Goal: Transaction & Acquisition: Purchase product/service

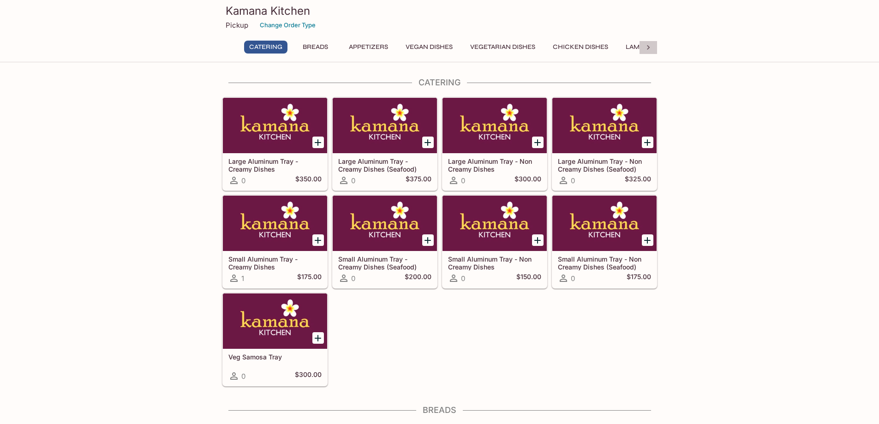
click at [652, 50] on icon at bounding box center [648, 47] width 9 height 9
click at [235, 50] on icon at bounding box center [231, 47] width 9 height 9
click at [581, 43] on button "Chicken Dishes" at bounding box center [581, 47] width 66 height 13
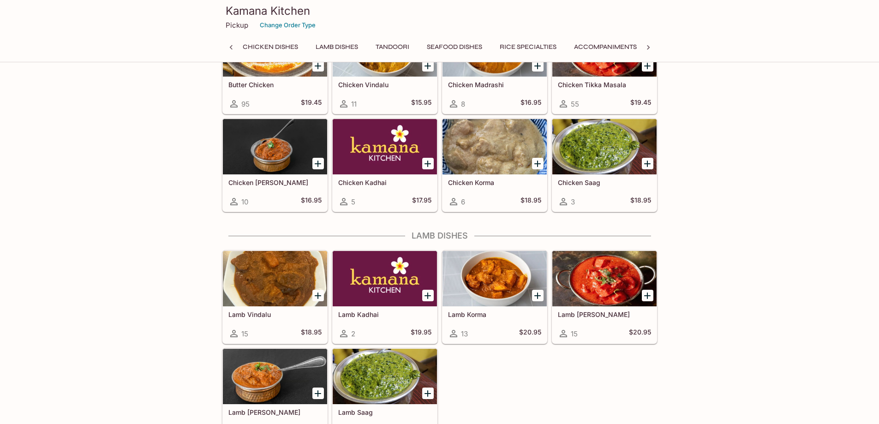
scroll to position [1578, 0]
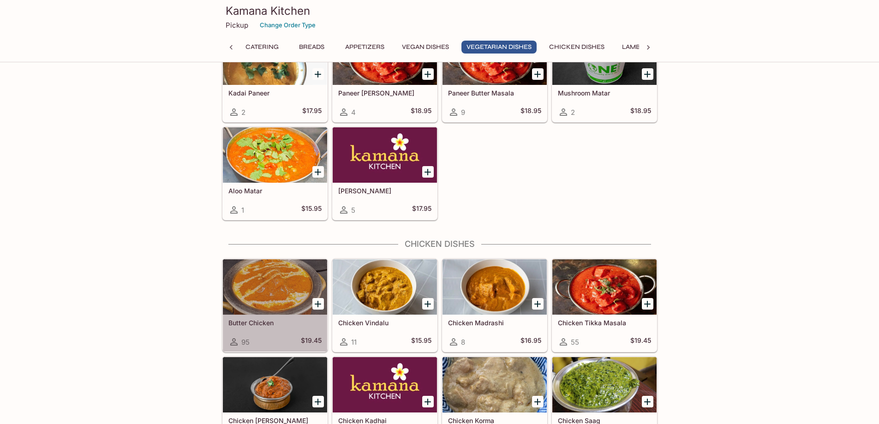
click at [290, 287] on div at bounding box center [275, 286] width 104 height 55
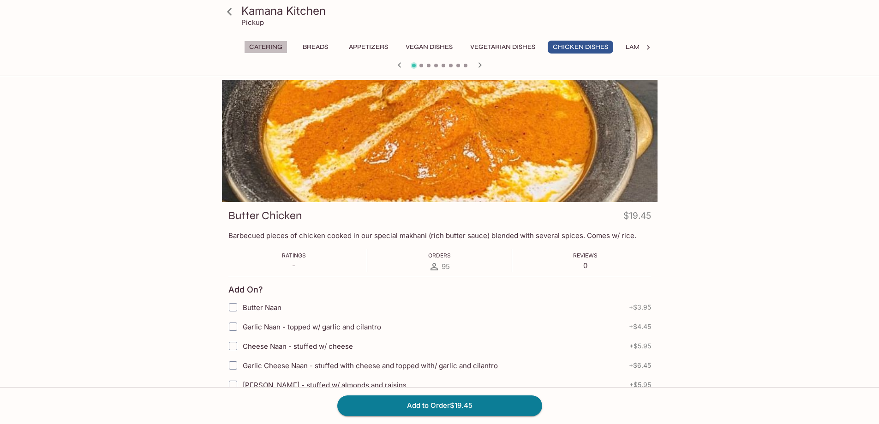
click at [277, 49] on button "Catering" at bounding box center [265, 47] width 43 height 13
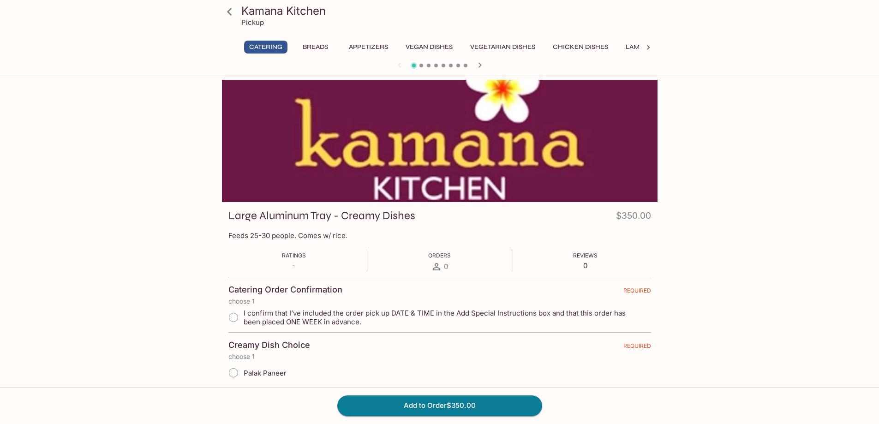
click at [476, 62] on icon "button" at bounding box center [479, 65] width 11 height 11
click at [451, 47] on button "Vegan Dishes" at bounding box center [429, 47] width 57 height 13
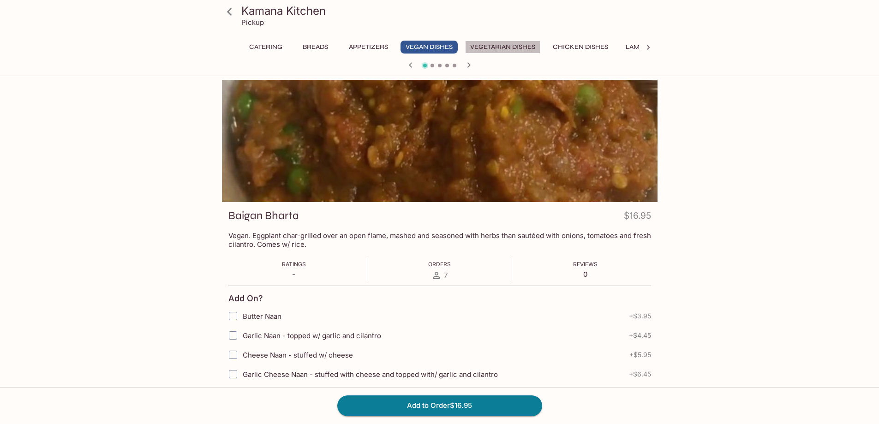
click at [510, 48] on button "Vegetarian Dishes" at bounding box center [502, 47] width 75 height 13
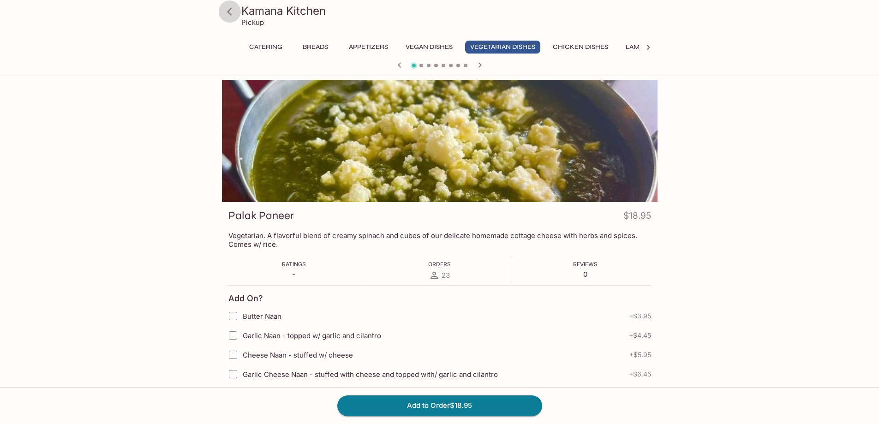
click at [232, 17] on icon at bounding box center [229, 12] width 16 height 16
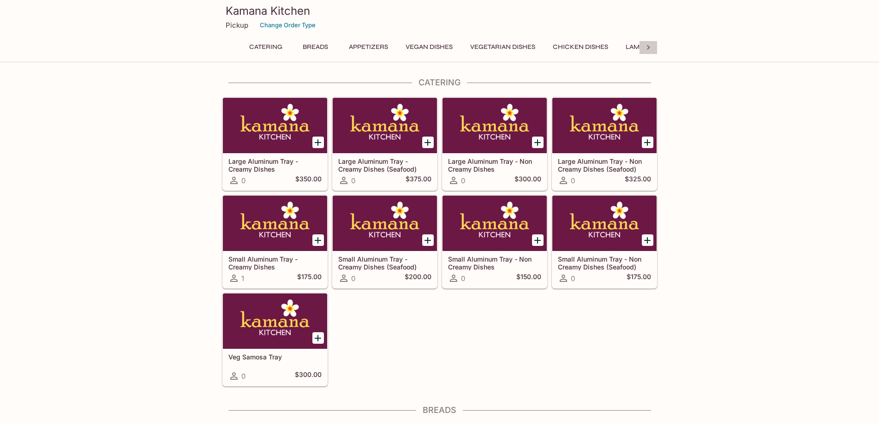
click at [644, 48] on icon at bounding box center [648, 47] width 9 height 9
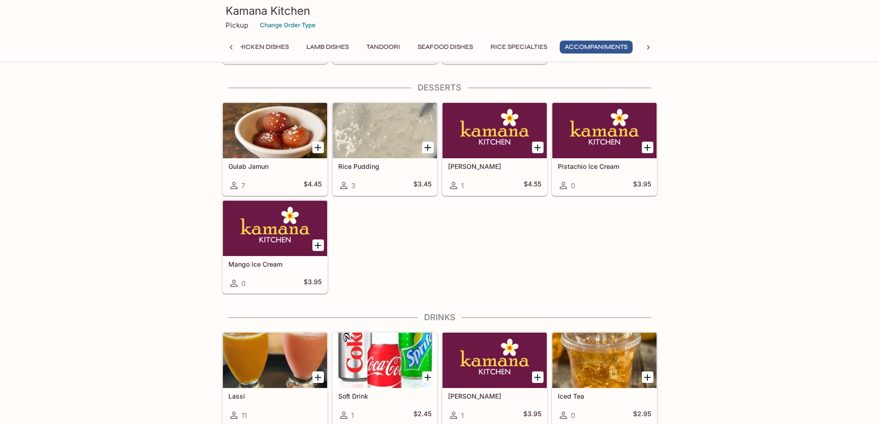
scroll to position [2916, 0]
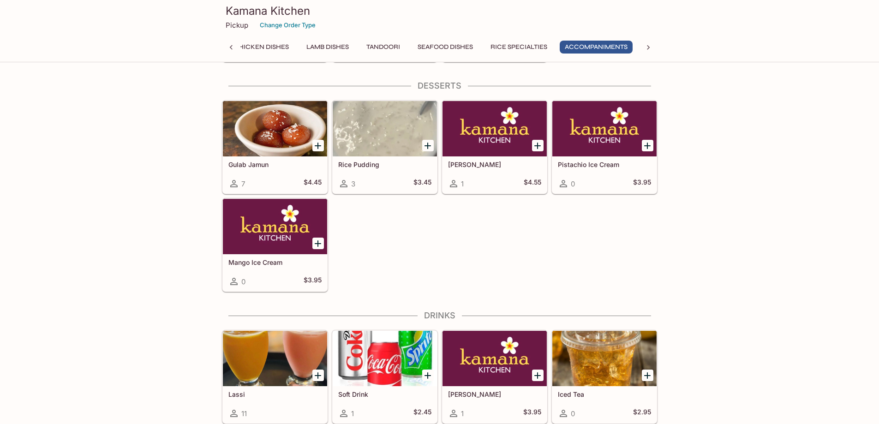
click at [265, 11] on h3 "Kamana Kitchen" at bounding box center [440, 11] width 428 height 14
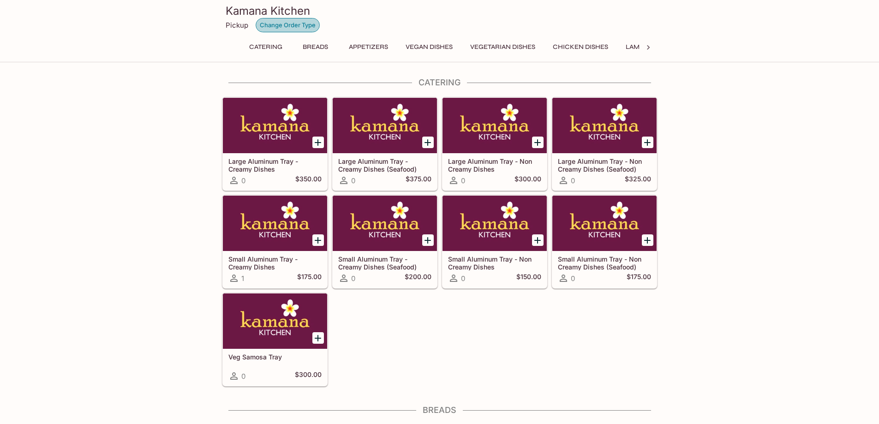
click at [282, 24] on button "Change Order Type" at bounding box center [288, 25] width 64 height 14
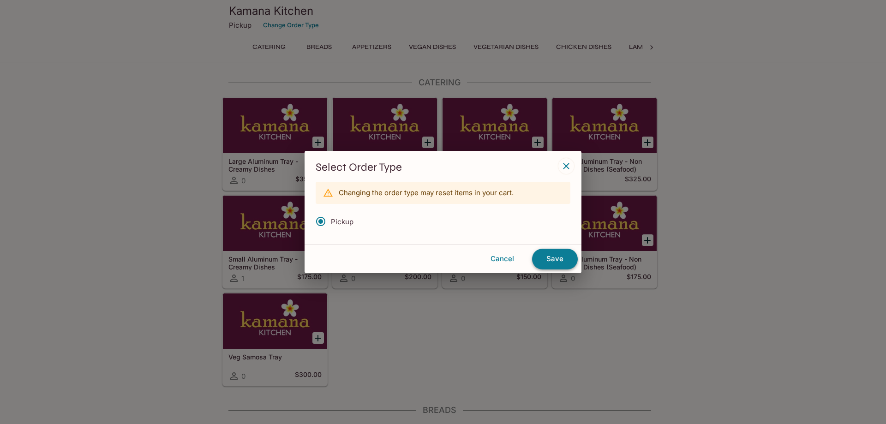
click at [568, 263] on button "Save" at bounding box center [555, 259] width 46 height 20
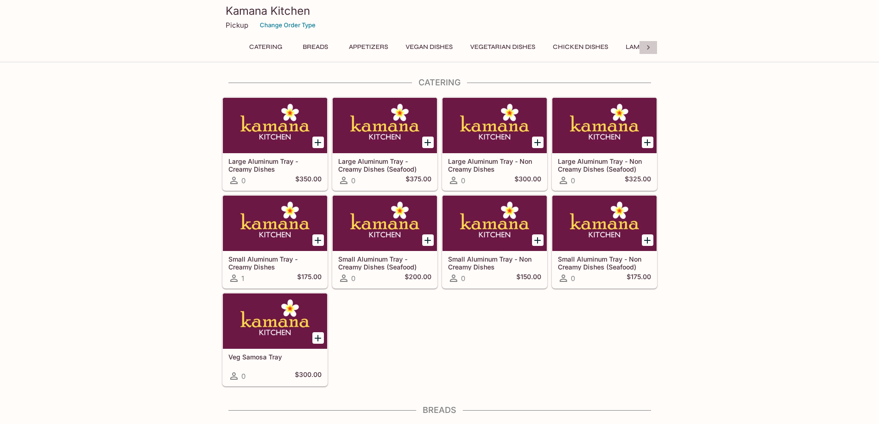
click at [646, 43] on icon at bounding box center [648, 47] width 9 height 9
click at [646, 43] on div "Catering Breads Appetizers Vegan Dishes Vegetarian Dishes Chicken Dishes Lamb D…" at bounding box center [440, 50] width 436 height 18
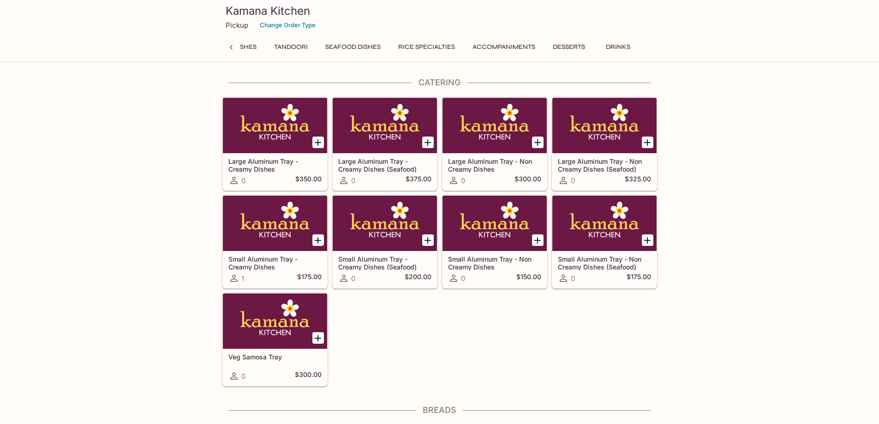
click at [516, 41] on button "Accompaniments" at bounding box center [503, 47] width 73 height 13
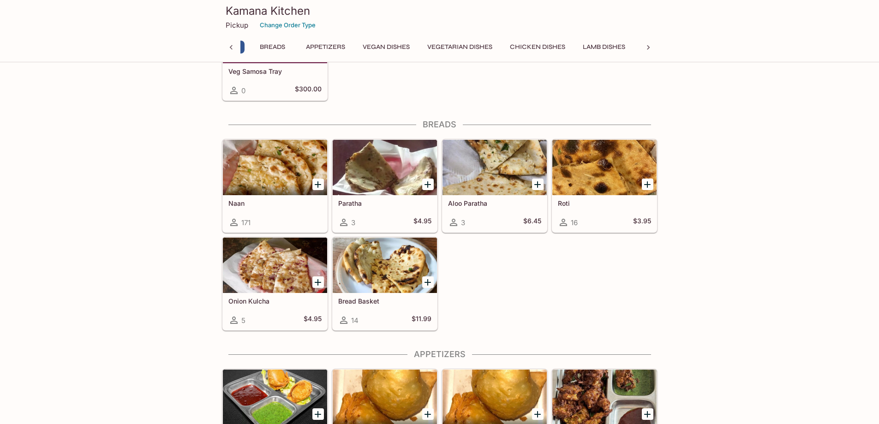
scroll to position [0, 0]
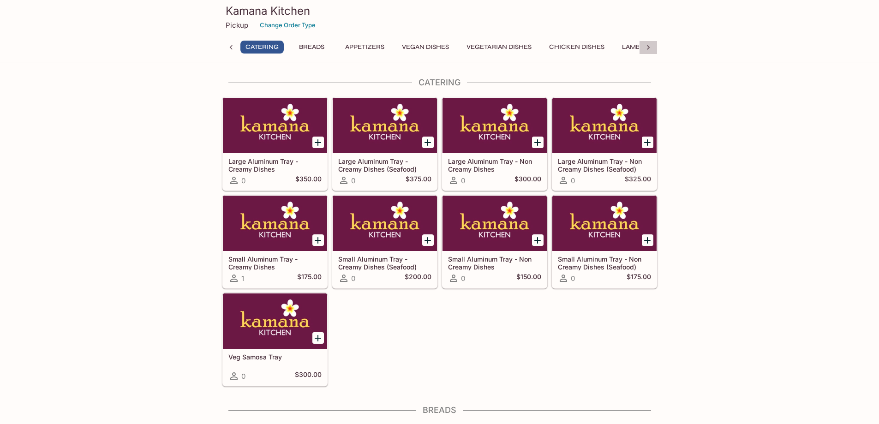
click at [647, 52] on icon at bounding box center [648, 47] width 9 height 9
click at [612, 44] on button "Desserts" at bounding box center [594, 47] width 42 height 13
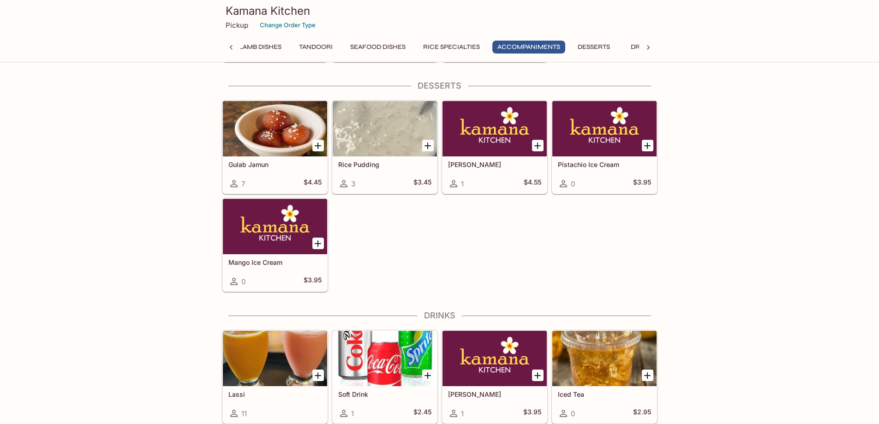
click at [232, 38] on div "Kamana Kitchen Pickup Change Order Type Catering Breads Appetizers Vegan Dishes…" at bounding box center [439, 29] width 443 height 59
click at [235, 47] on icon at bounding box center [231, 47] width 9 height 9
click at [584, 44] on button "Chicken Dishes" at bounding box center [577, 47] width 66 height 13
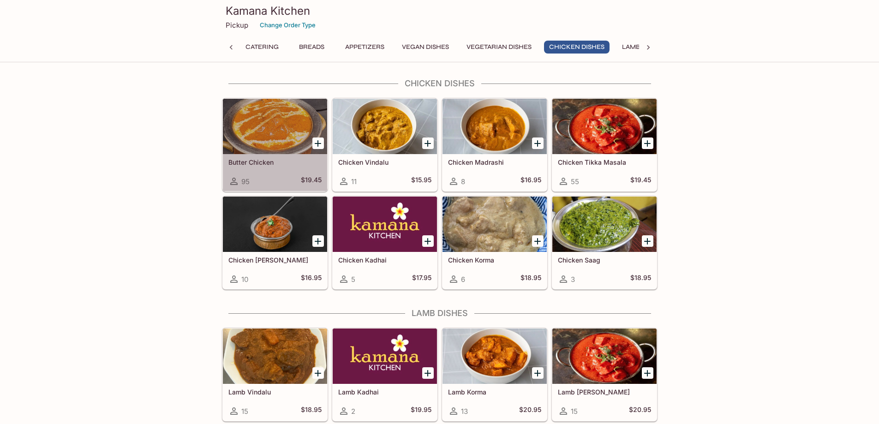
click at [276, 135] on div at bounding box center [275, 126] width 104 height 55
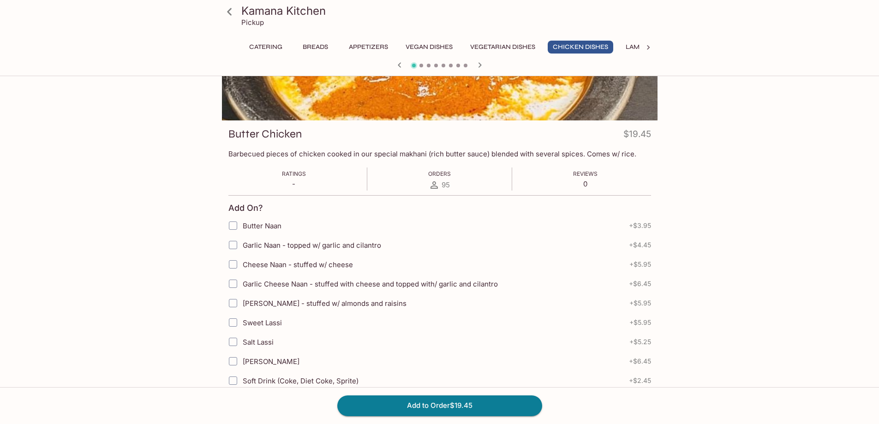
scroll to position [36, 0]
